Goal: Go to known website: Go to known website

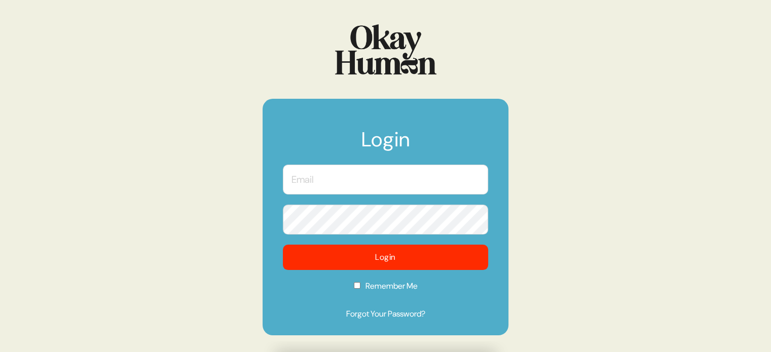
drag, startPoint x: 0, startPoint y: 0, endPoint x: 493, endPoint y: 54, distance: 495.9
click at [493, 54] on div at bounding box center [385, 49] width 246 height 50
click at [367, 192] on input "text" at bounding box center [385, 180] width 205 height 30
click at [472, 186] on input "text" at bounding box center [385, 180] width 205 height 30
click at [0, 352] on com-1password-button at bounding box center [0, 352] width 0 height 0
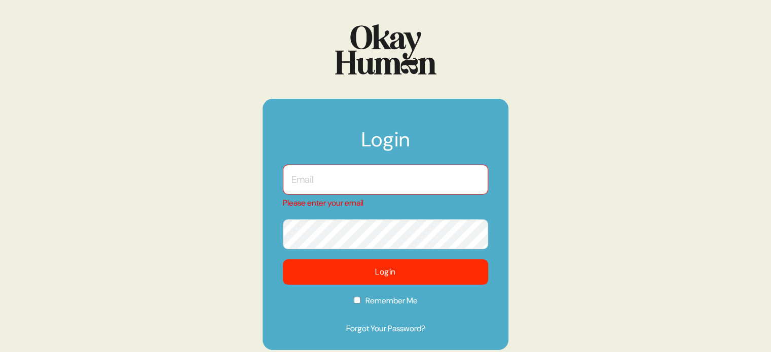
drag, startPoint x: 470, startPoint y: 162, endPoint x: 472, endPoint y: 167, distance: 5.7
click at [470, 162] on form "Login Please enter your email Login Remember Me Forgot Your Password?" at bounding box center [385, 224] width 246 height 251
click at [410, 168] on input "text" at bounding box center [385, 180] width 205 height 30
type input "[EMAIL_ADDRESS][DOMAIN_NAME]"
checkbox input "true"
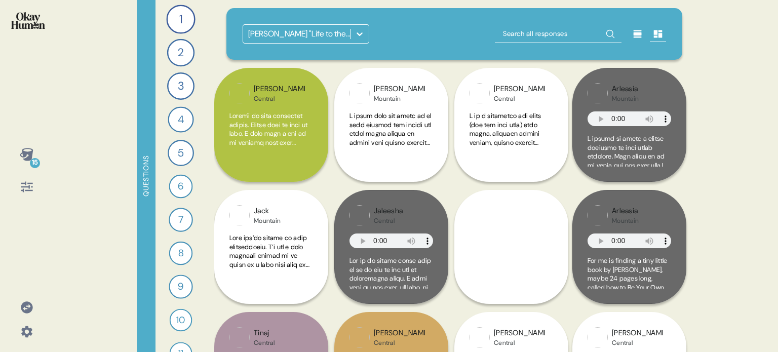
click at [26, 299] on div at bounding box center [27, 307] width 24 height 24
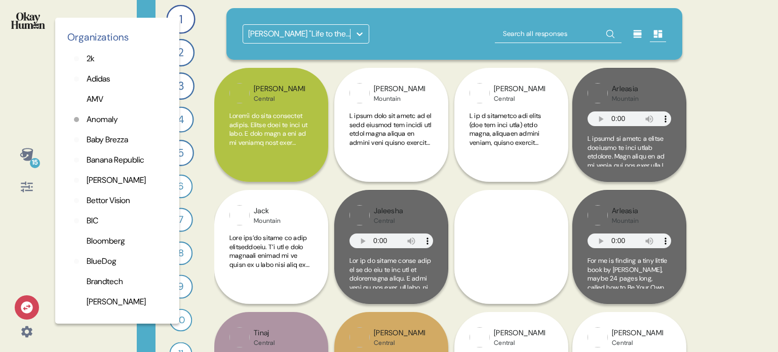
click at [96, 73] on p "Adidas" at bounding box center [98, 79] width 23 height 12
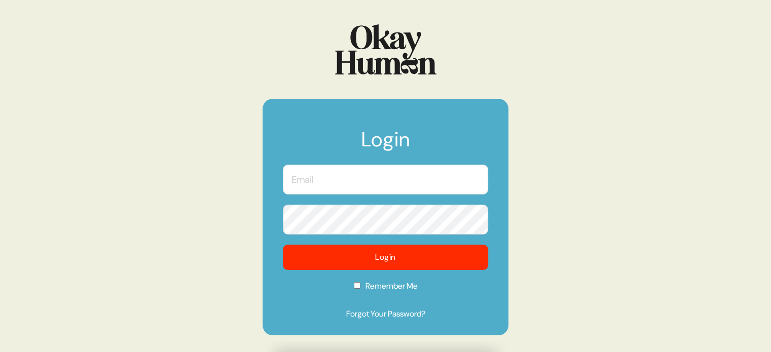
click at [324, 184] on input "text" at bounding box center [385, 180] width 205 height 30
type input "[EMAIL_ADDRESS][DOMAIN_NAME]"
checkbox input "true"
